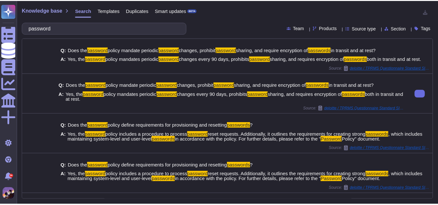
scroll to position [120, 0]
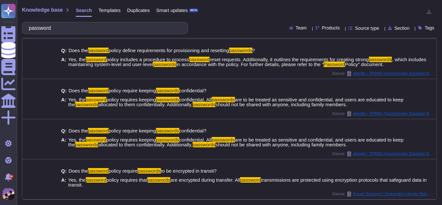
type input "password"
click at [106, 8] on span "Templates" at bounding box center [109, 10] width 22 height 5
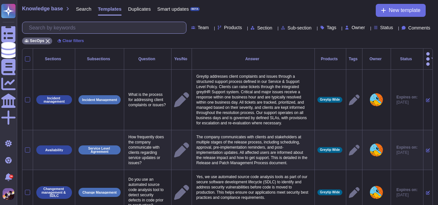
click at [85, 26] on input "text" at bounding box center [106, 27] width 160 height 11
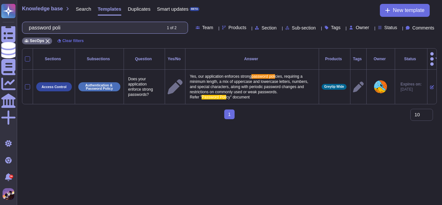
type input "password poli"
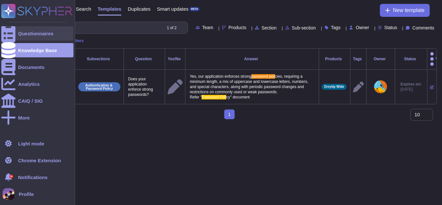
click at [10, 38] on div at bounding box center [8, 33] width 14 height 14
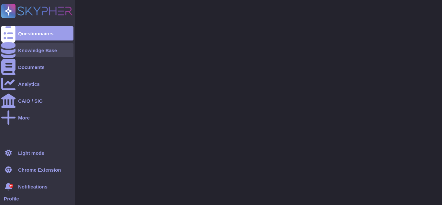
click at [22, 46] on div "Knowledge Base" at bounding box center [37, 50] width 72 height 14
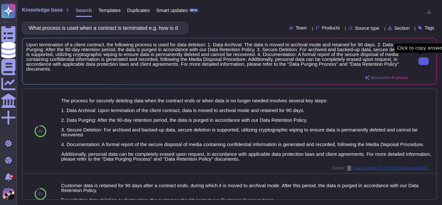
click at [422, 64] on button at bounding box center [424, 61] width 10 height 8
click at [179, 30] on input "What process is used when a contract is terminated e.g. how is data deleted?" at bounding box center [104, 27] width 156 height 11
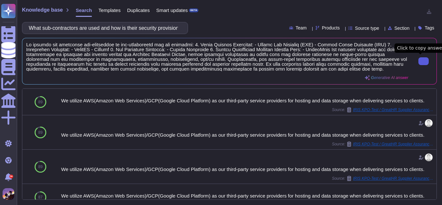
click at [177, 27] on input "What sub-contractors are used and how is their security provision assessed and …" at bounding box center [104, 27] width 156 height 11
